Goal: Task Accomplishment & Management: Manage account settings

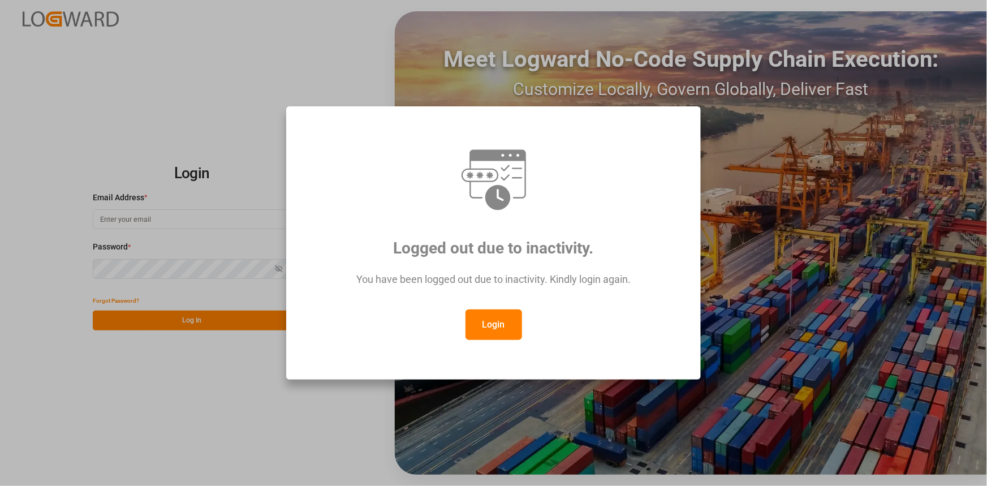
click at [512, 331] on button "Login" at bounding box center [494, 324] width 57 height 31
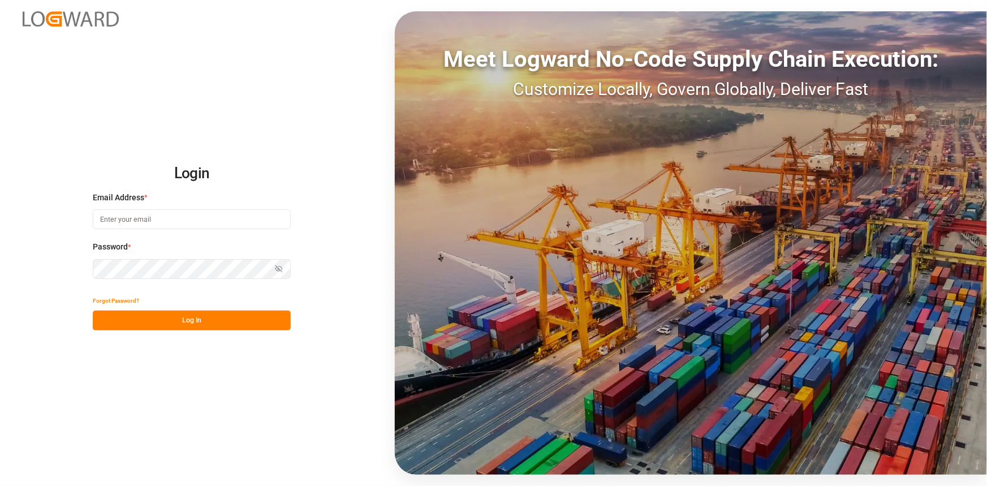
click at [161, 216] on input at bounding box center [192, 219] width 198 height 20
type input "[PERSON_NAME][EMAIL_ADDRESS][PERSON_NAME][DOMAIN_NAME]"
drag, startPoint x: 178, startPoint y: 321, endPoint x: 179, endPoint y: 315, distance: 6.3
click at [178, 321] on button "Log In" at bounding box center [192, 321] width 198 height 20
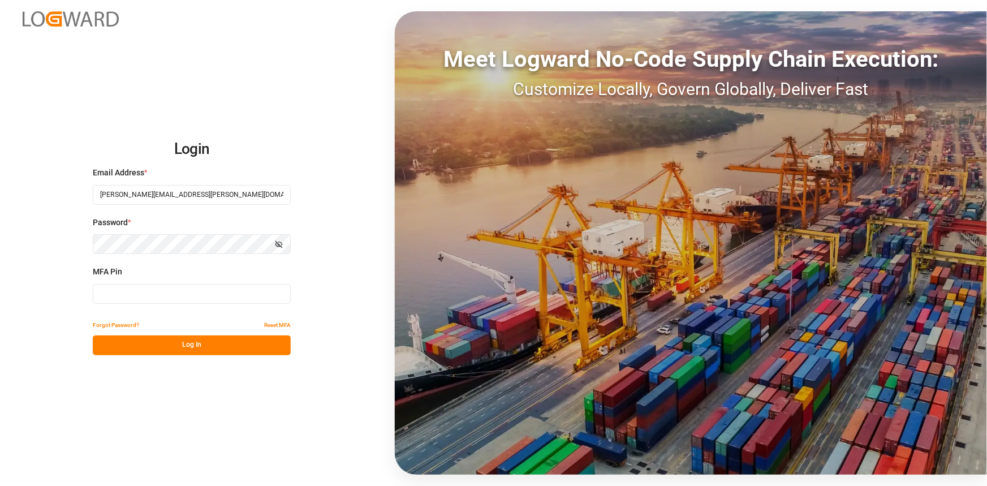
click at [133, 297] on input at bounding box center [192, 294] width 198 height 20
type input "901917"
click at [213, 350] on button "Log In" at bounding box center [192, 345] width 198 height 20
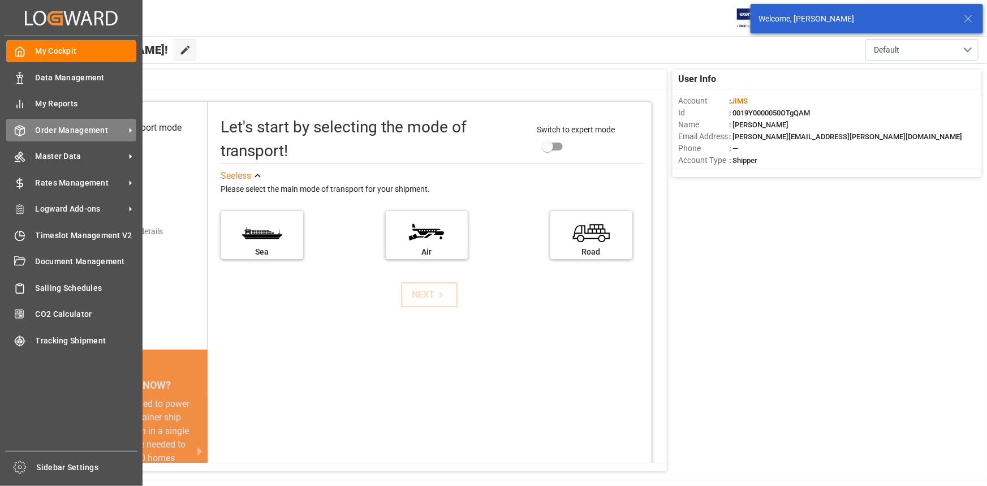
click at [51, 128] on span "Order Management" at bounding box center [80, 130] width 89 height 12
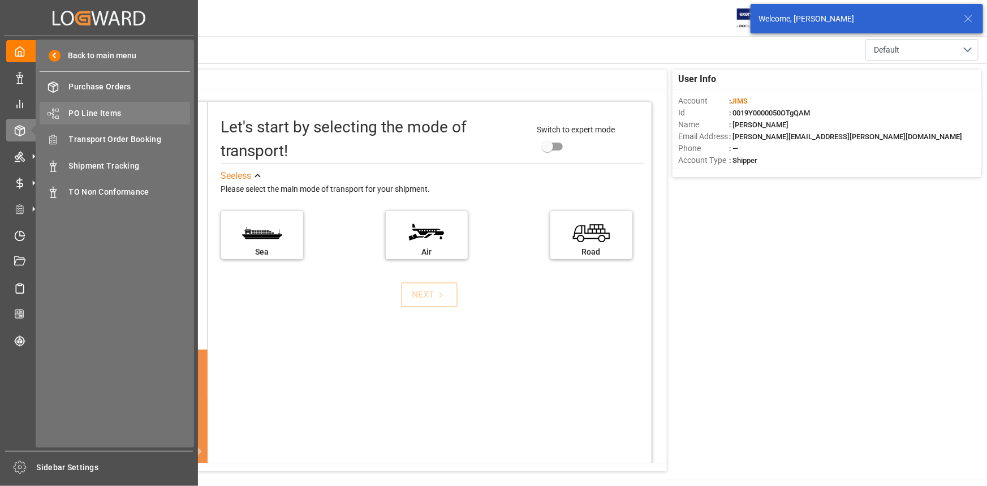
click at [97, 113] on span "PO Line Items" at bounding box center [130, 113] width 122 height 12
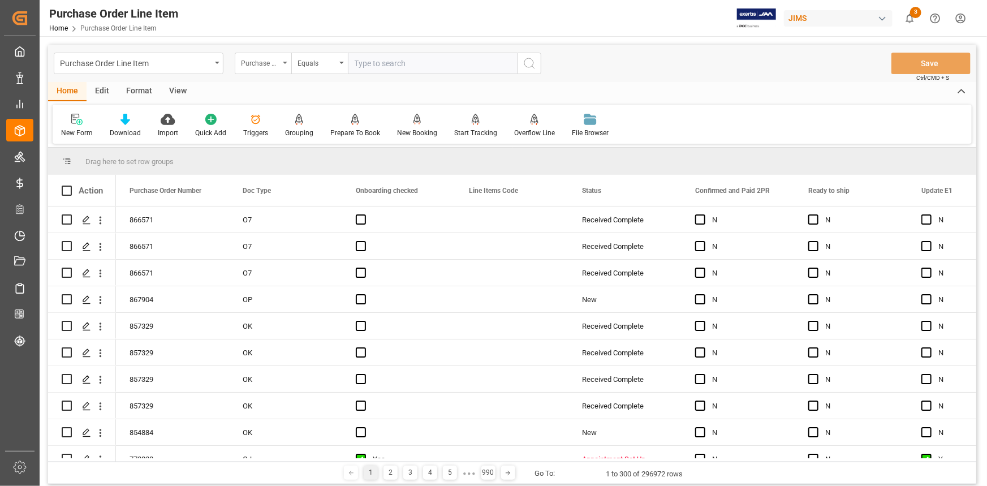
click at [265, 66] on div "Purchase Order Number" at bounding box center [260, 61] width 38 height 13
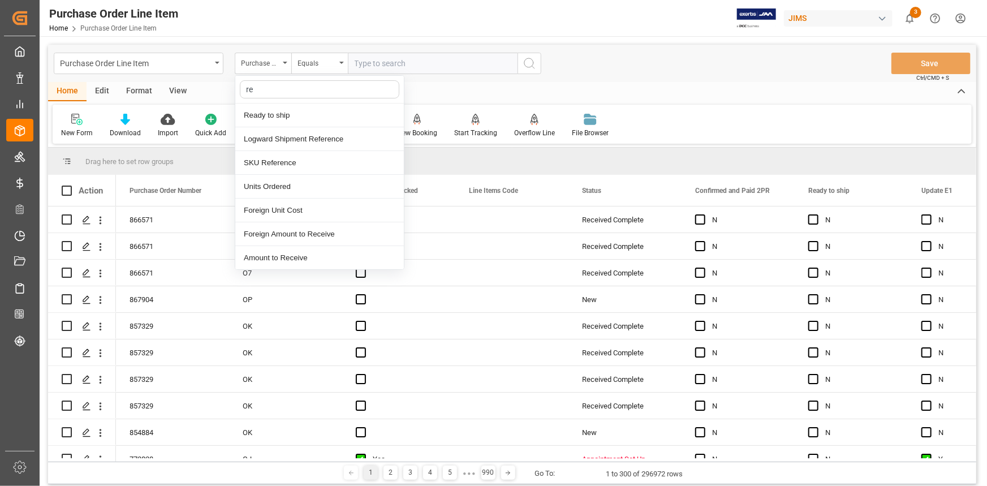
type input "ref"
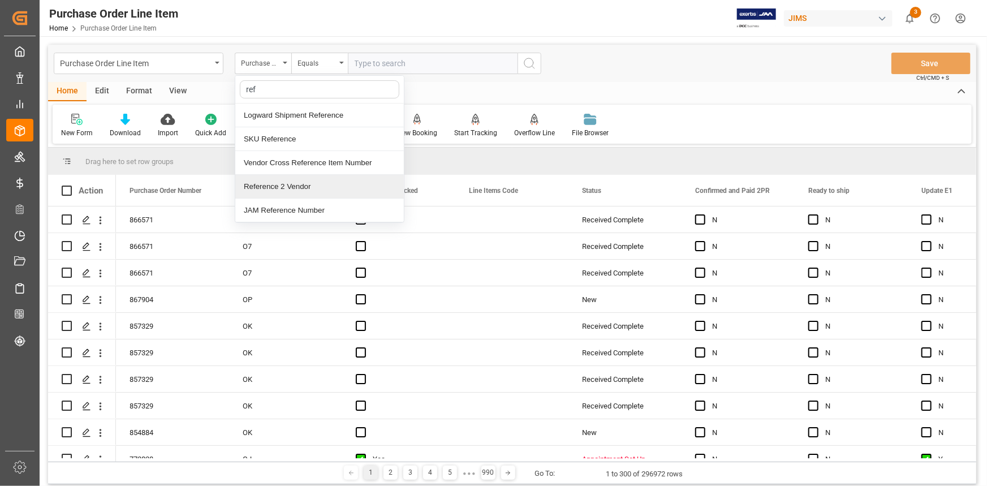
click at [295, 187] on div "Reference 2 Vendor" at bounding box center [319, 187] width 169 height 24
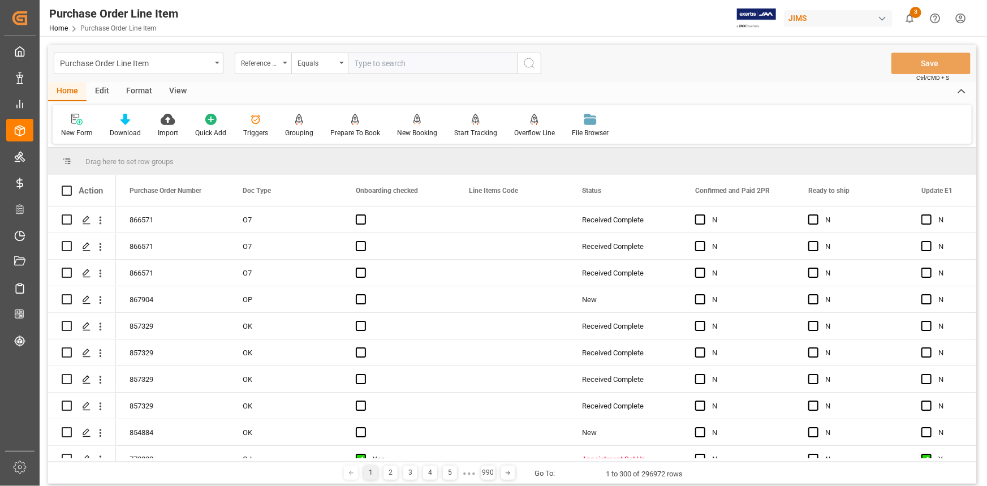
click at [365, 64] on input "text" at bounding box center [433, 63] width 170 height 21
paste input "22-11045-US"
type input "22-11045-US"
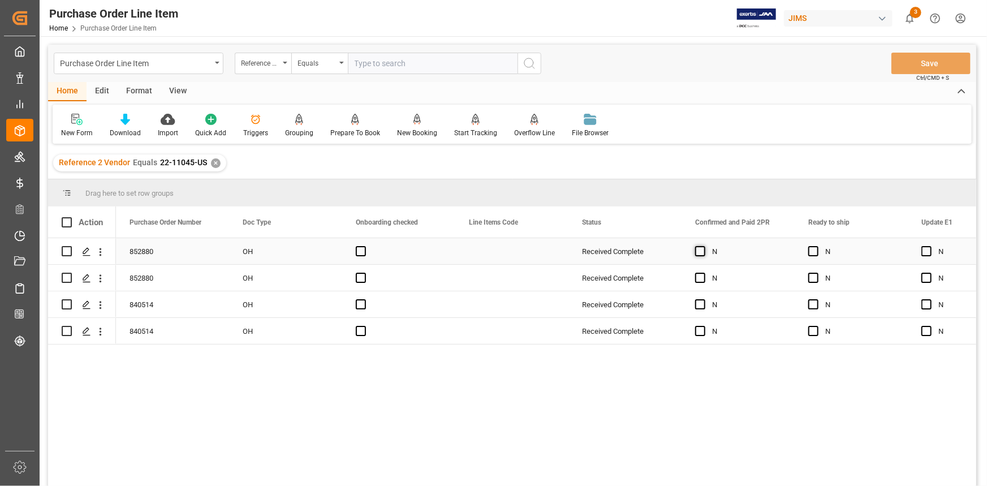
click at [698, 253] on span "Press SPACE to select this row." at bounding box center [700, 251] width 10 height 10
click at [704, 246] on input "Press SPACE to select this row." at bounding box center [704, 246] width 0 height 0
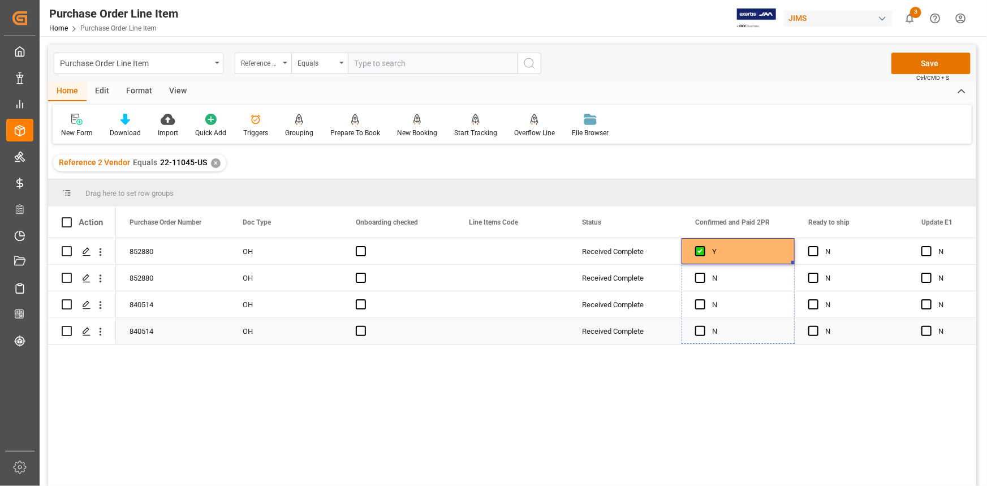
drag, startPoint x: 792, startPoint y: 263, endPoint x: 791, endPoint y: 331, distance: 67.9
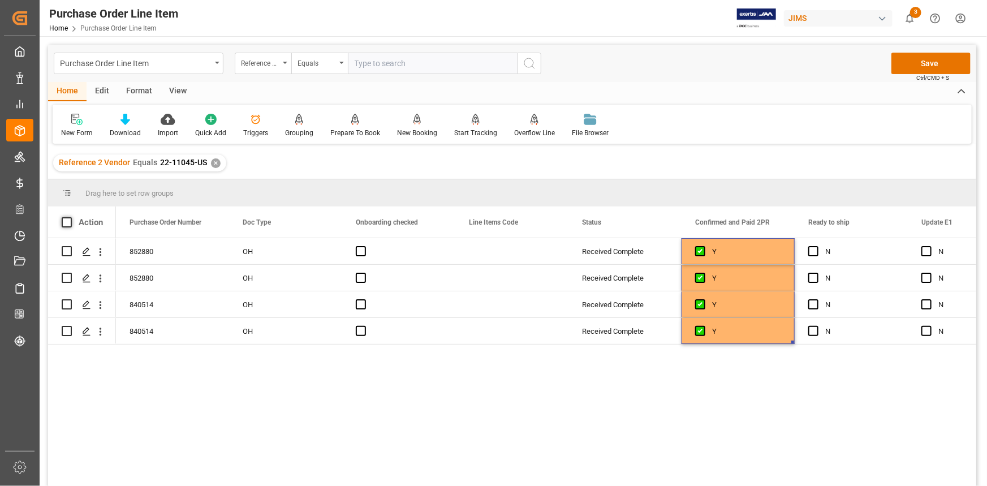
click at [69, 222] on span at bounding box center [67, 222] width 10 height 10
click at [70, 217] on input "checkbox" at bounding box center [70, 217] width 0 height 0
checkbox input "true"
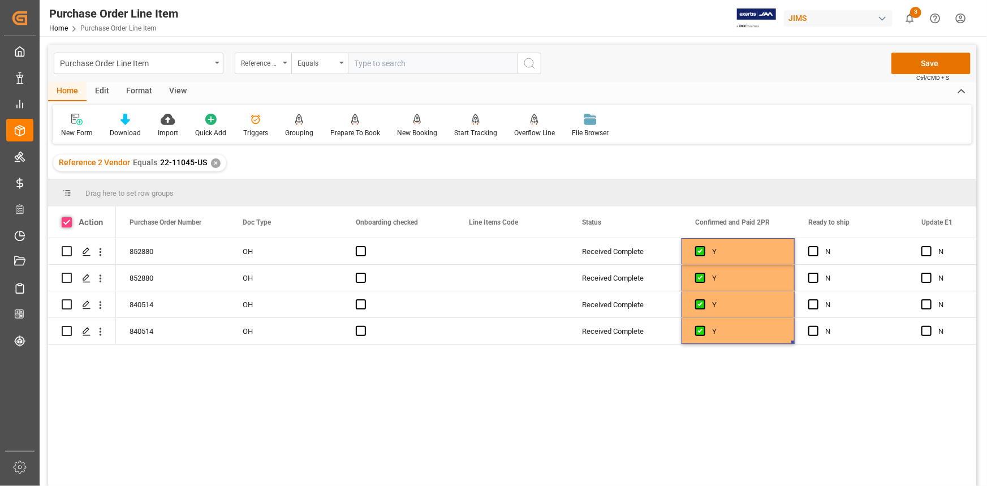
checkbox input "true"
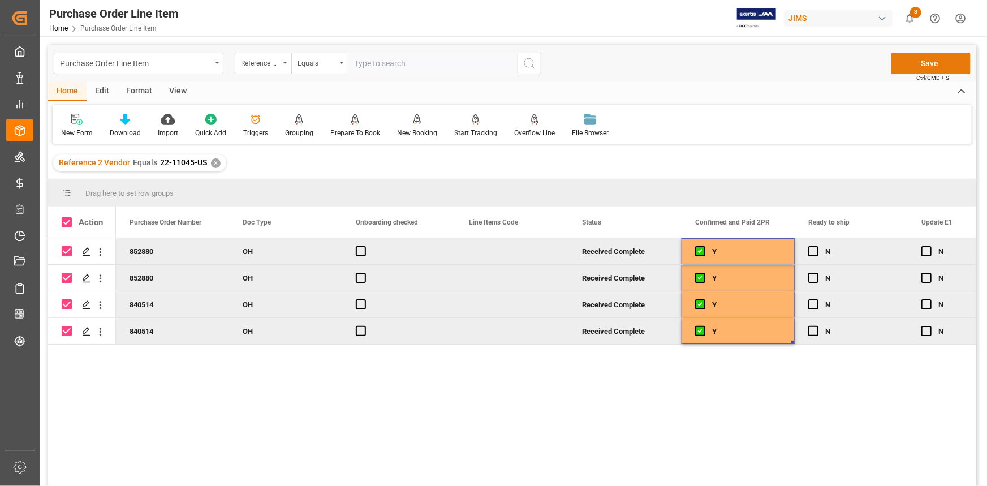
click at [927, 61] on button "Save" at bounding box center [930, 63] width 79 height 21
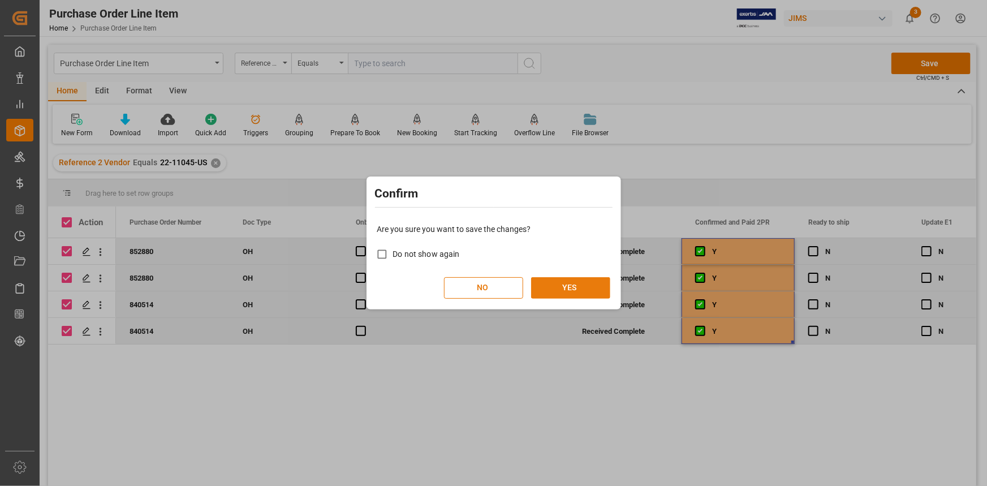
click at [578, 289] on button "YES" at bounding box center [570, 287] width 79 height 21
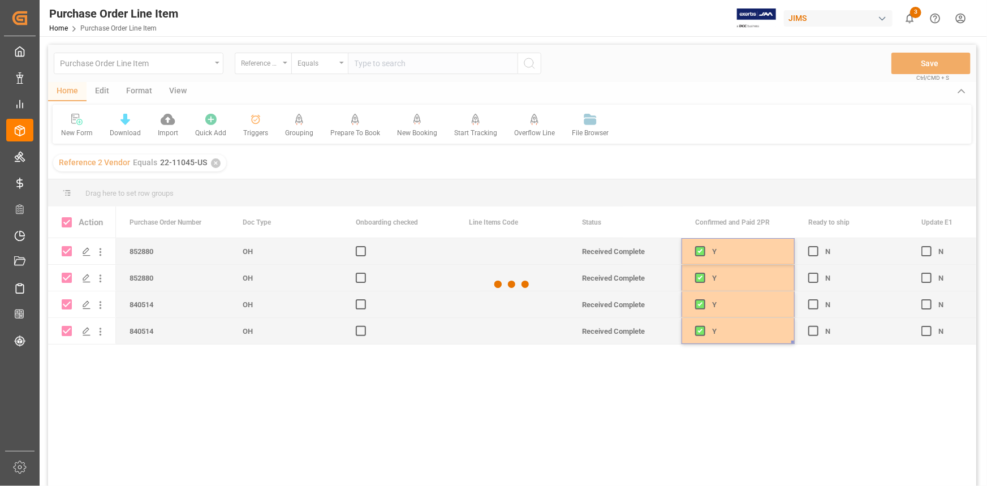
checkbox input "false"
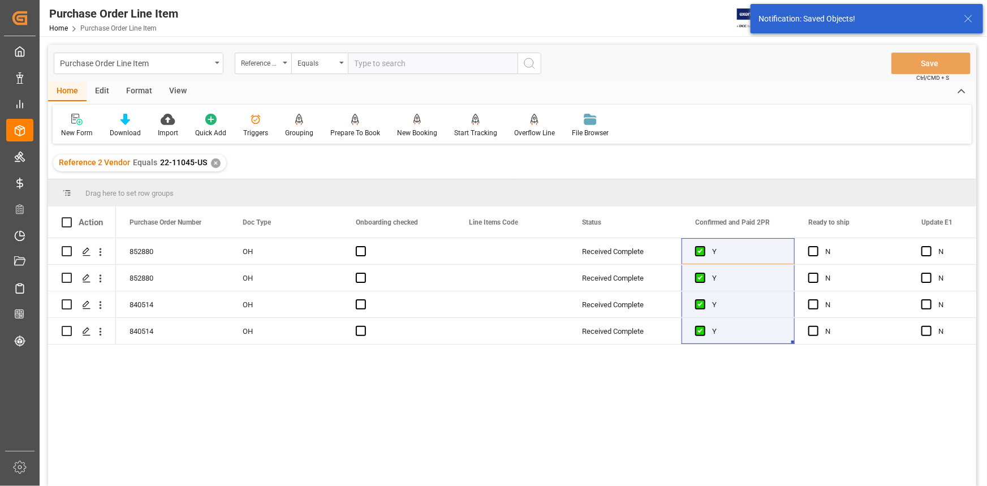
drag, startPoint x: 571, startPoint y: 377, endPoint x: 591, endPoint y: 378, distance: 19.8
click at [570, 378] on div "852880 OH Received Complete Y N N Yes 852880 OH Received Complete Y N N Yes 840…" at bounding box center [546, 365] width 860 height 255
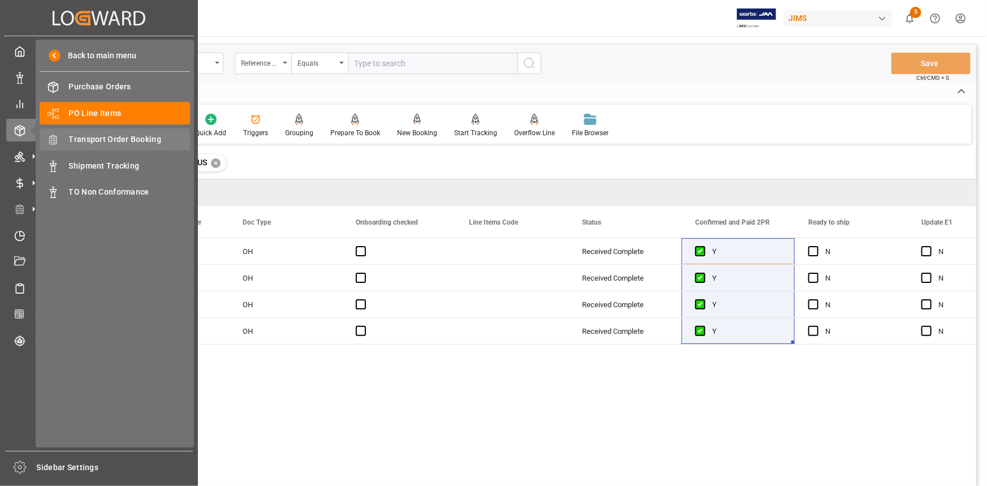
click at [117, 138] on span "Transport Order Booking" at bounding box center [130, 139] width 122 height 12
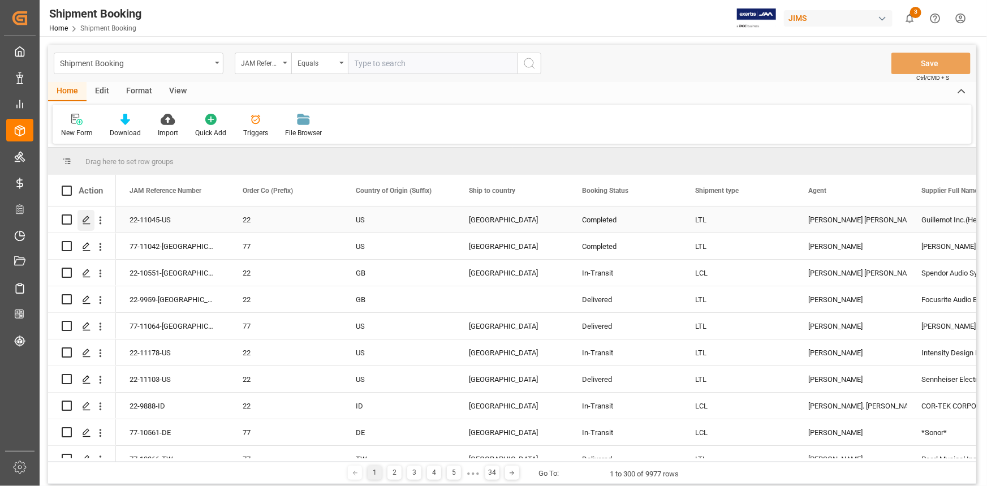
click at [85, 218] on icon "Press SPACE to select this row." at bounding box center [86, 220] width 9 height 9
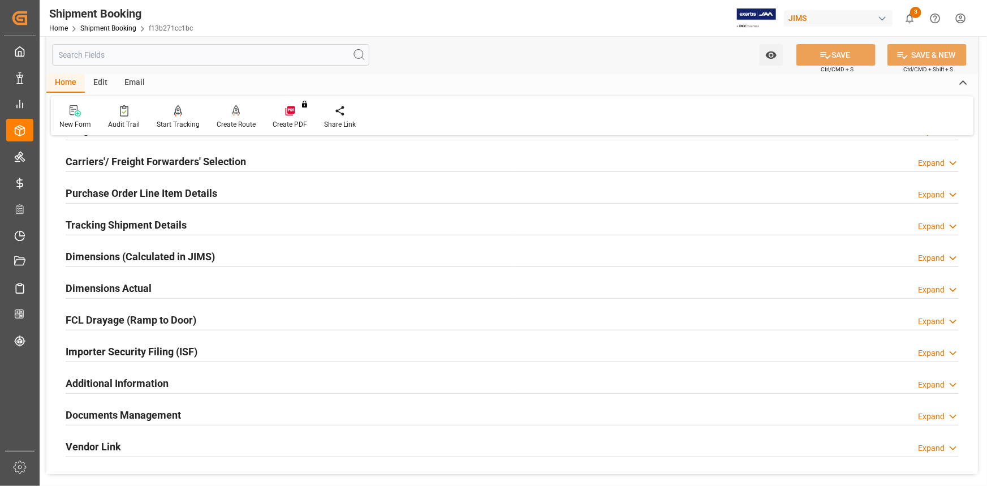
scroll to position [205, 0]
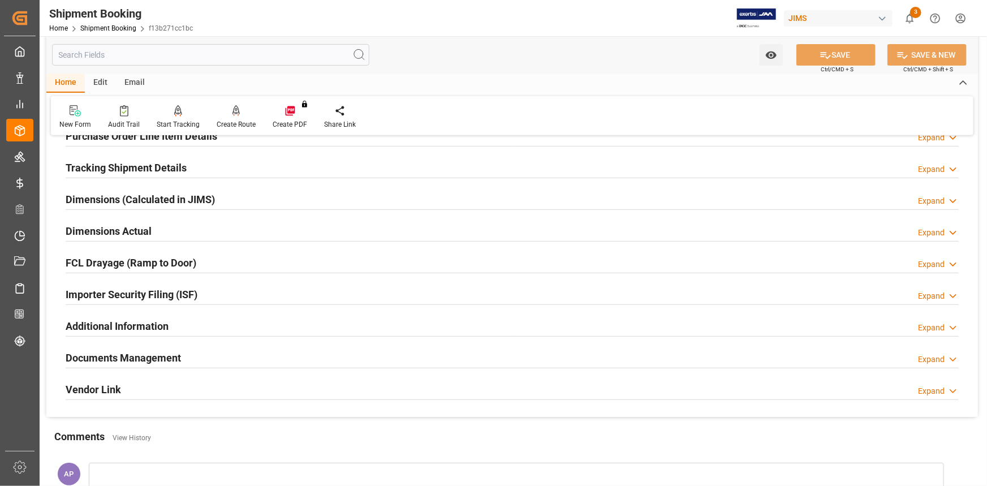
click at [253, 359] on div "Documents Management Expand" at bounding box center [512, 356] width 893 height 21
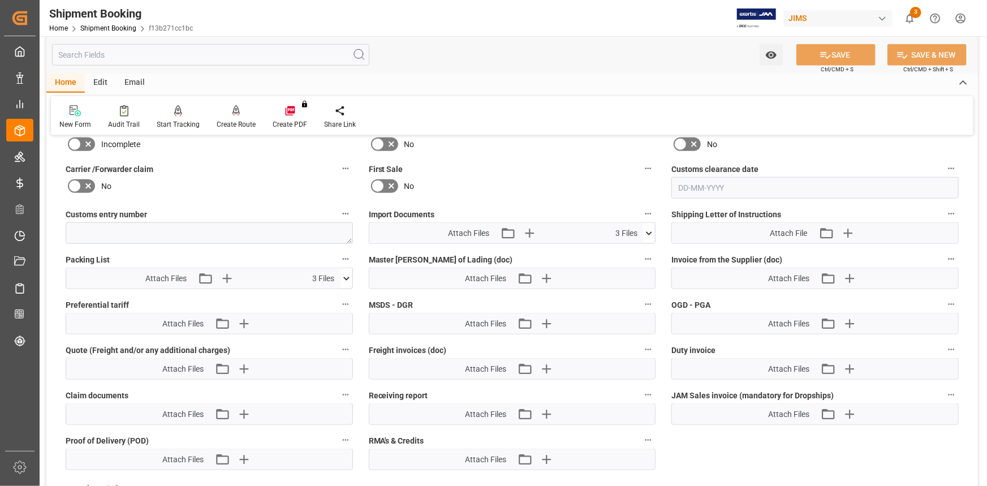
scroll to position [566, 0]
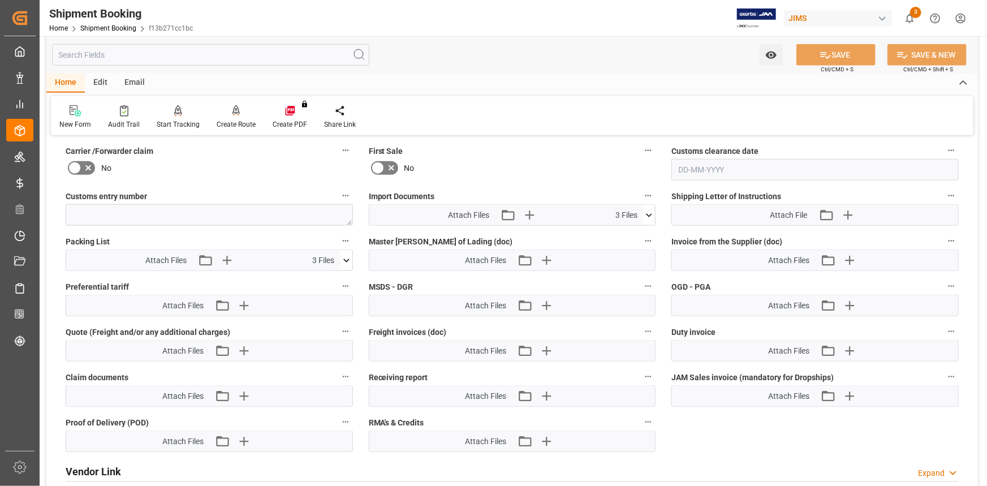
click at [649, 213] on icon at bounding box center [649, 215] width 12 height 12
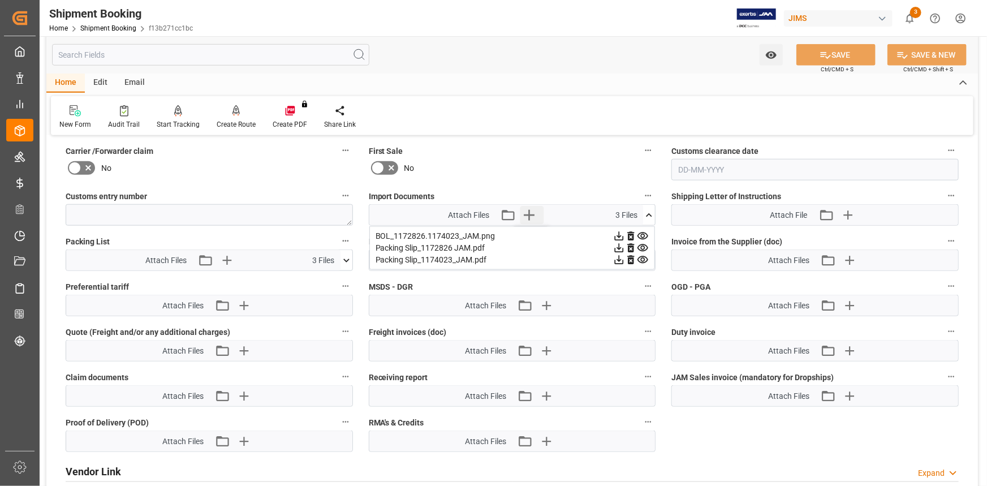
click at [527, 211] on icon "button" at bounding box center [529, 215] width 18 height 18
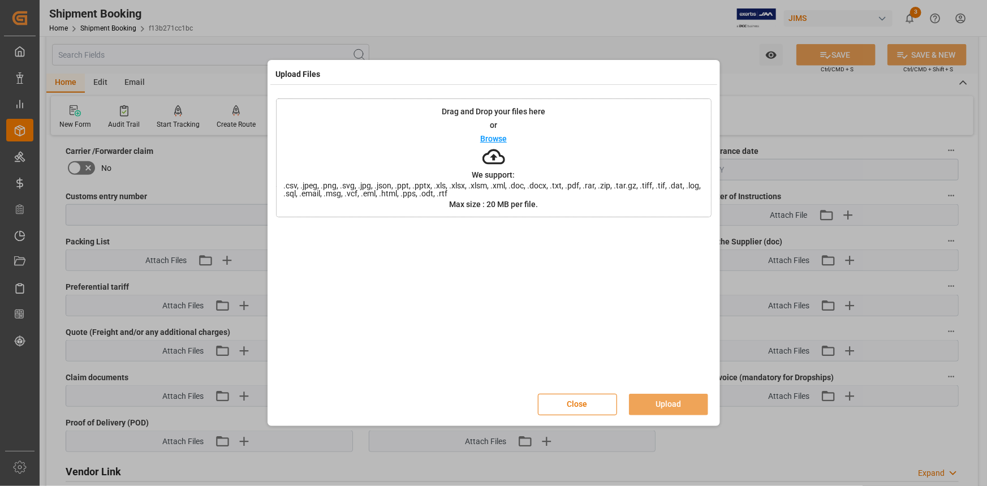
click at [489, 135] on p "Browse" at bounding box center [493, 139] width 27 height 8
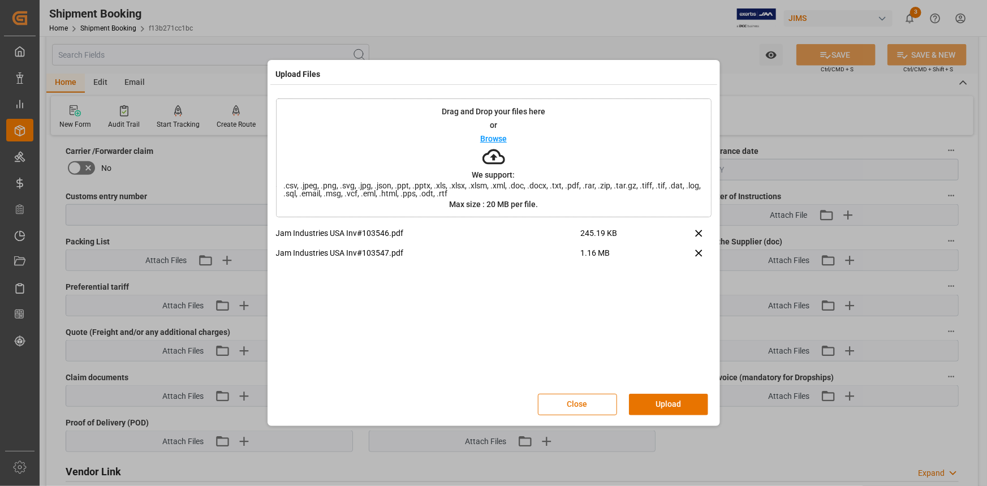
click at [671, 408] on button "Upload" at bounding box center [668, 404] width 79 height 21
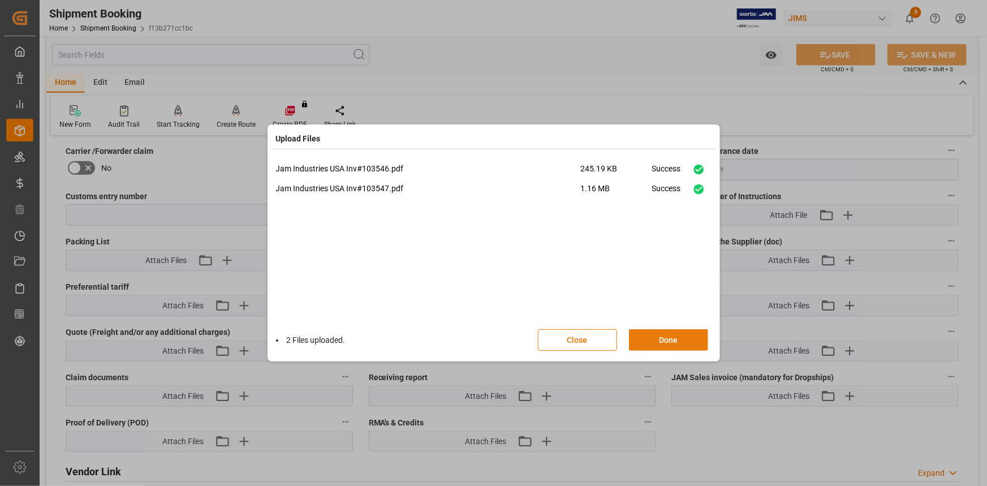
click at [677, 336] on button "Done" at bounding box center [668, 339] width 79 height 21
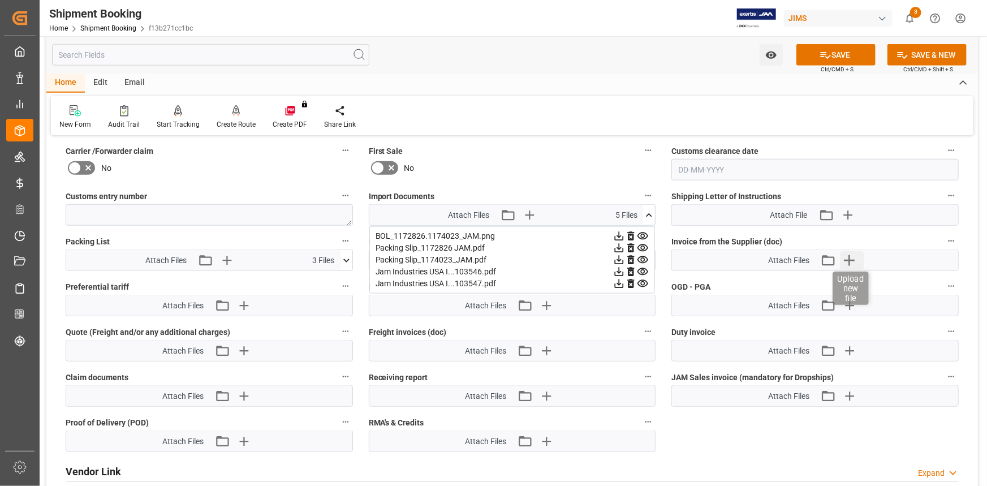
click at [854, 256] on icon "button" at bounding box center [850, 260] width 18 height 18
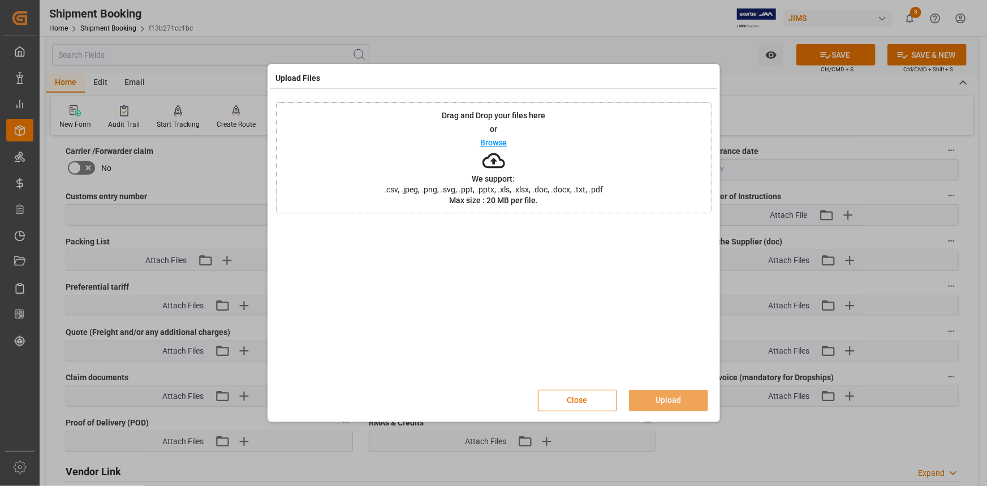
click at [503, 143] on p "Browse" at bounding box center [493, 143] width 27 height 8
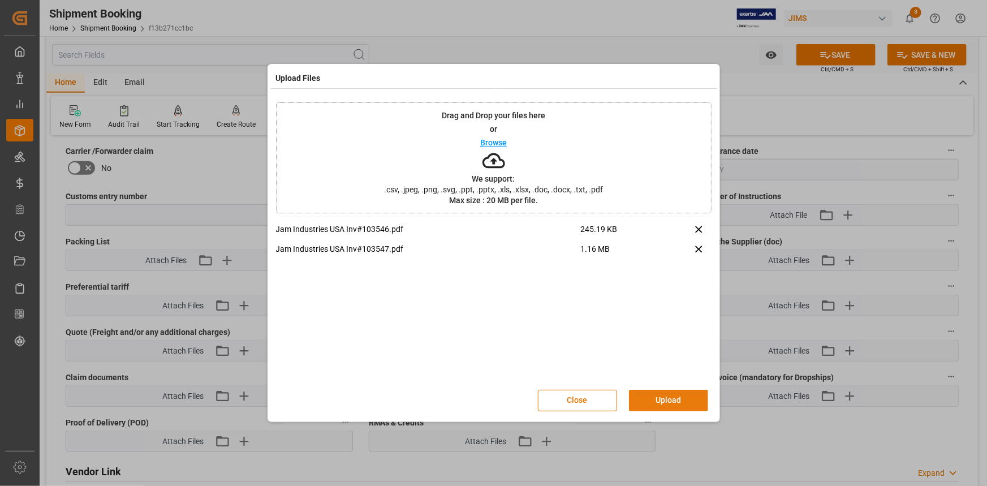
click at [680, 392] on button "Upload" at bounding box center [668, 400] width 79 height 21
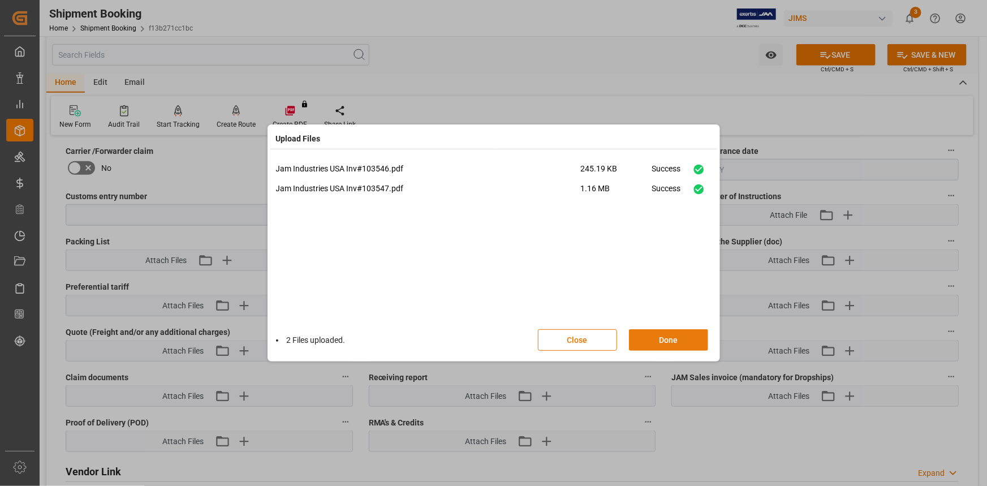
click at [671, 339] on button "Done" at bounding box center [668, 339] width 79 height 21
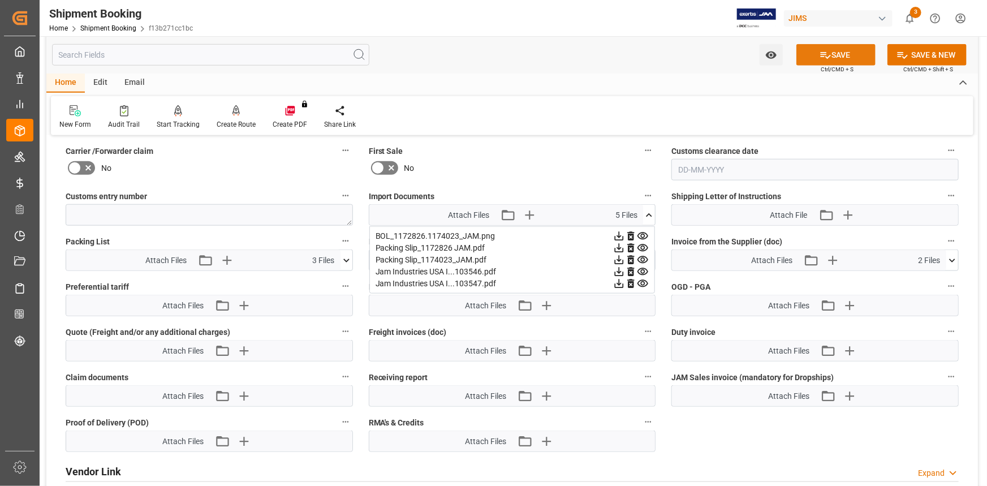
click at [840, 53] on button "SAVE" at bounding box center [835, 54] width 79 height 21
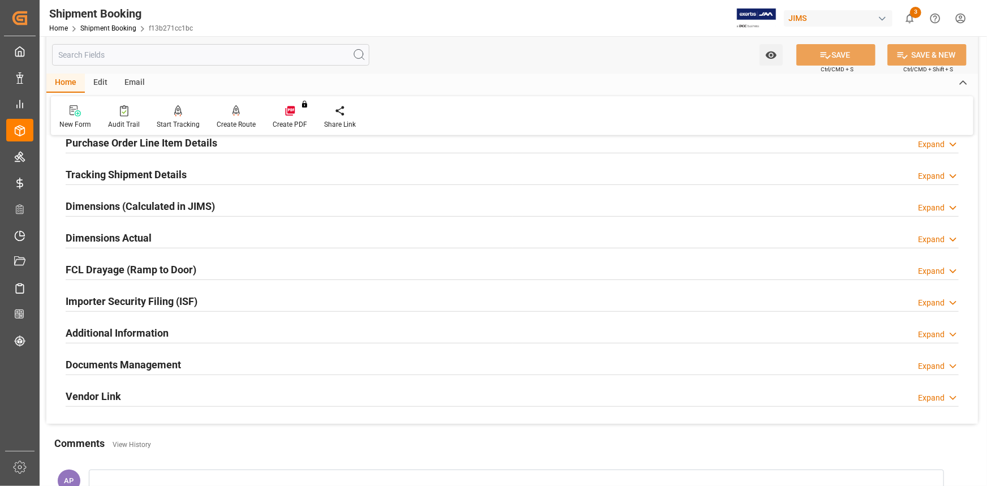
scroll to position [279, 0]
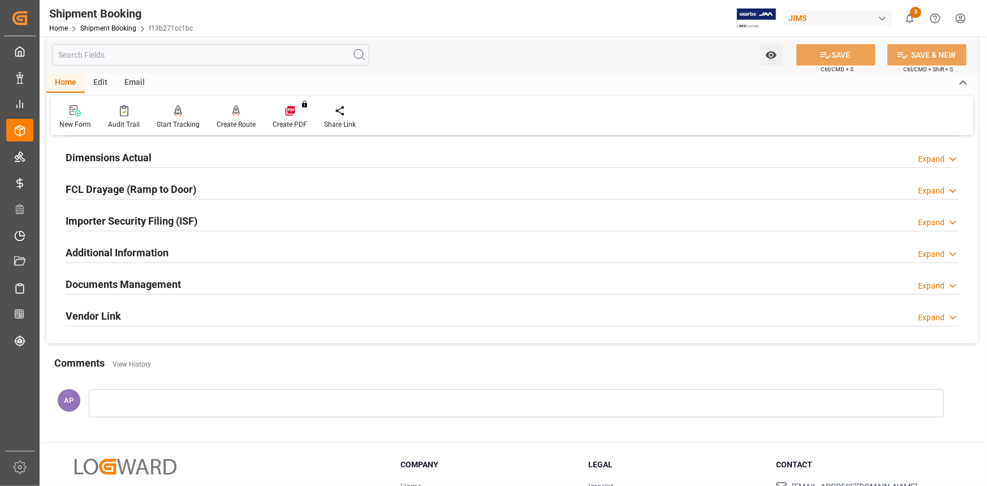
drag, startPoint x: 329, startPoint y: 288, endPoint x: 342, endPoint y: 291, distance: 13.2
click at [329, 288] on div "Documents Management Expand" at bounding box center [512, 283] width 893 height 21
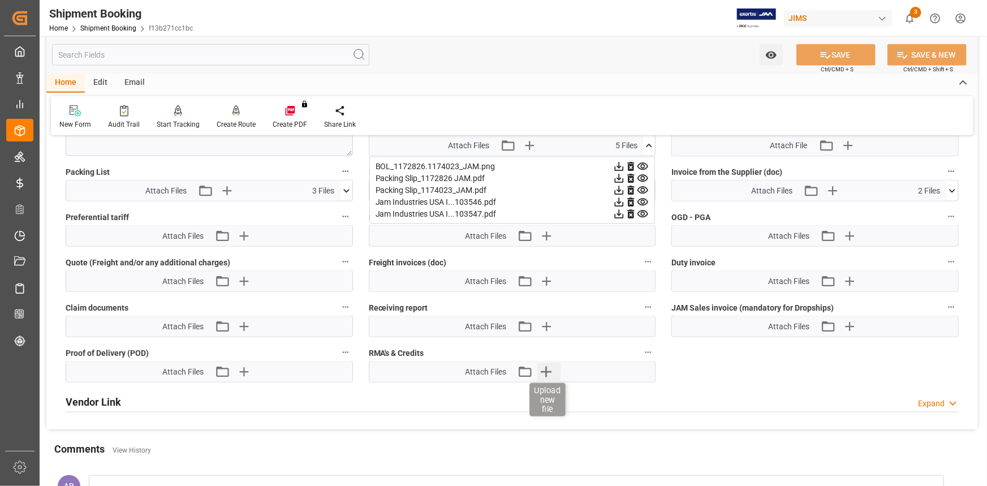
scroll to position [639, 0]
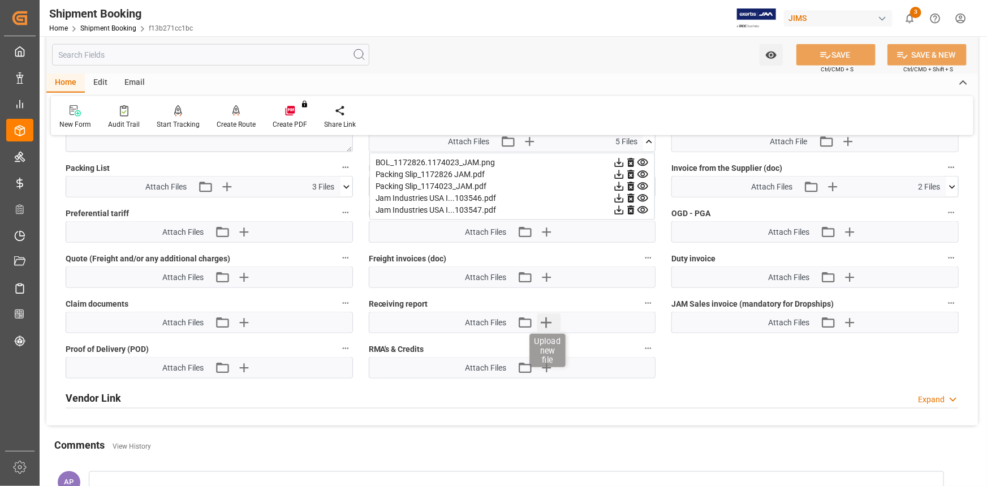
click at [543, 321] on icon "button" at bounding box center [546, 322] width 11 height 11
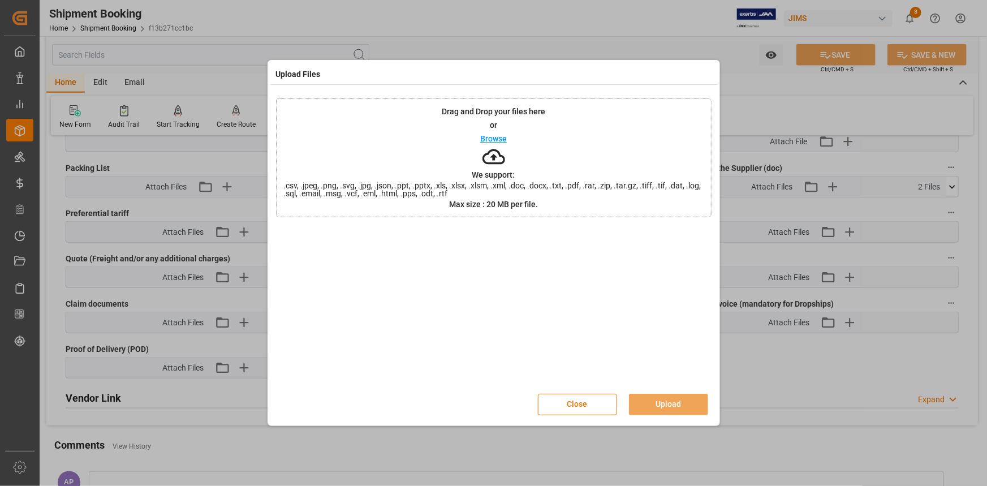
click at [488, 132] on div "Browse" at bounding box center [493, 139] width 27 height 14
click at [663, 404] on button "Upload" at bounding box center [668, 404] width 79 height 21
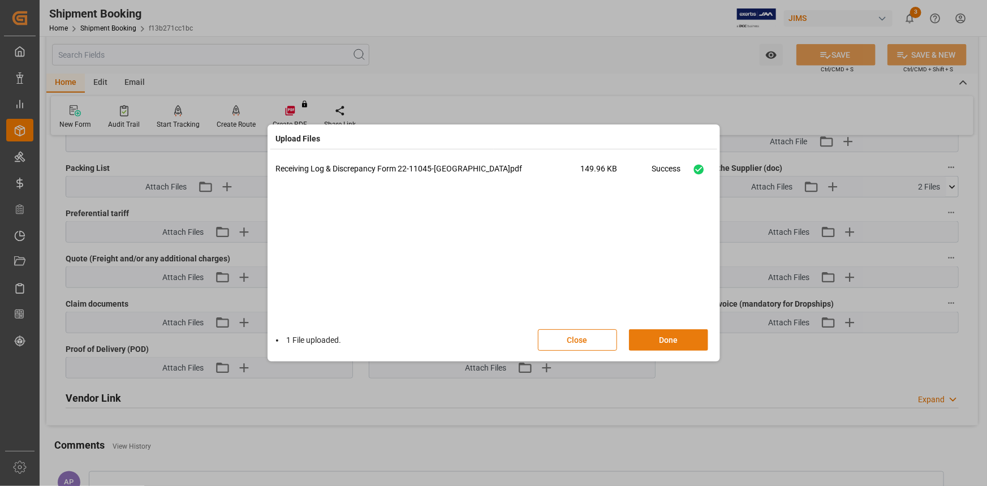
click at [669, 338] on button "Done" at bounding box center [668, 339] width 79 height 21
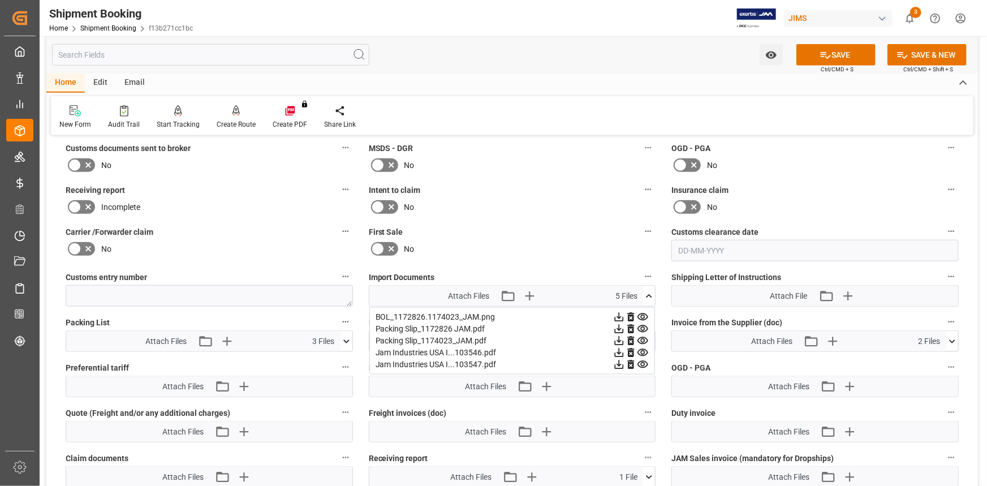
scroll to position [433, 0]
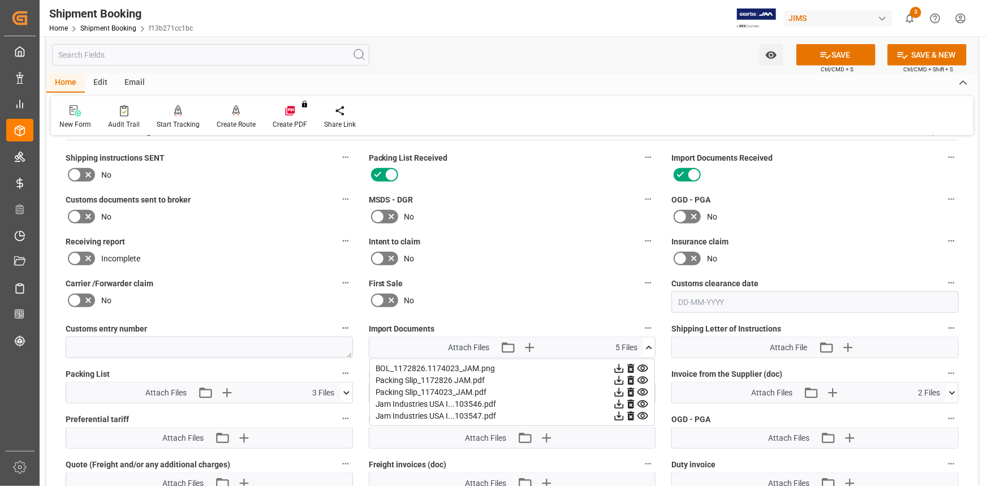
drag, startPoint x: 88, startPoint y: 253, endPoint x: 94, endPoint y: 255, distance: 7.0
click at [88, 253] on icon at bounding box center [88, 259] width 14 height 14
click at [0, 0] on input "checkbox" at bounding box center [0, 0] width 0 height 0
click at [833, 59] on button "SAVE" at bounding box center [835, 54] width 79 height 21
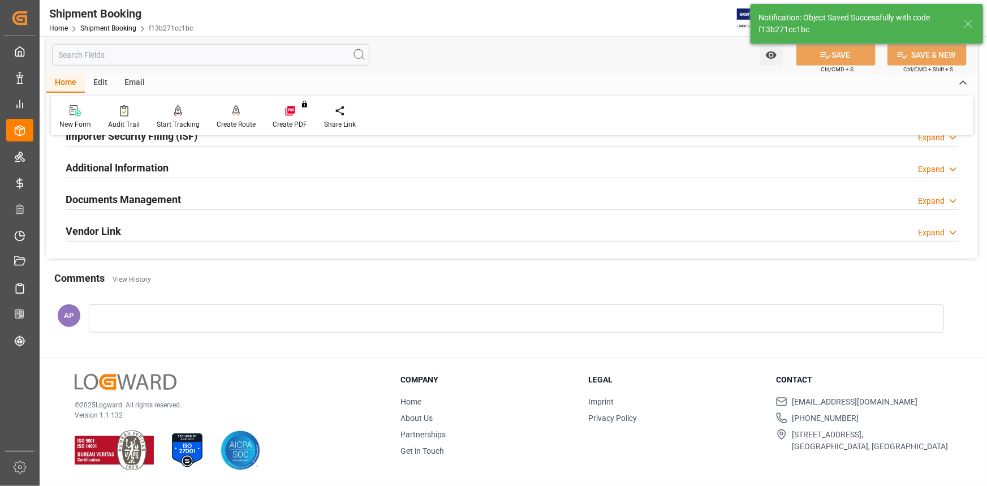
scroll to position [362, 0]
